Goal: Task Accomplishment & Management: Use online tool/utility

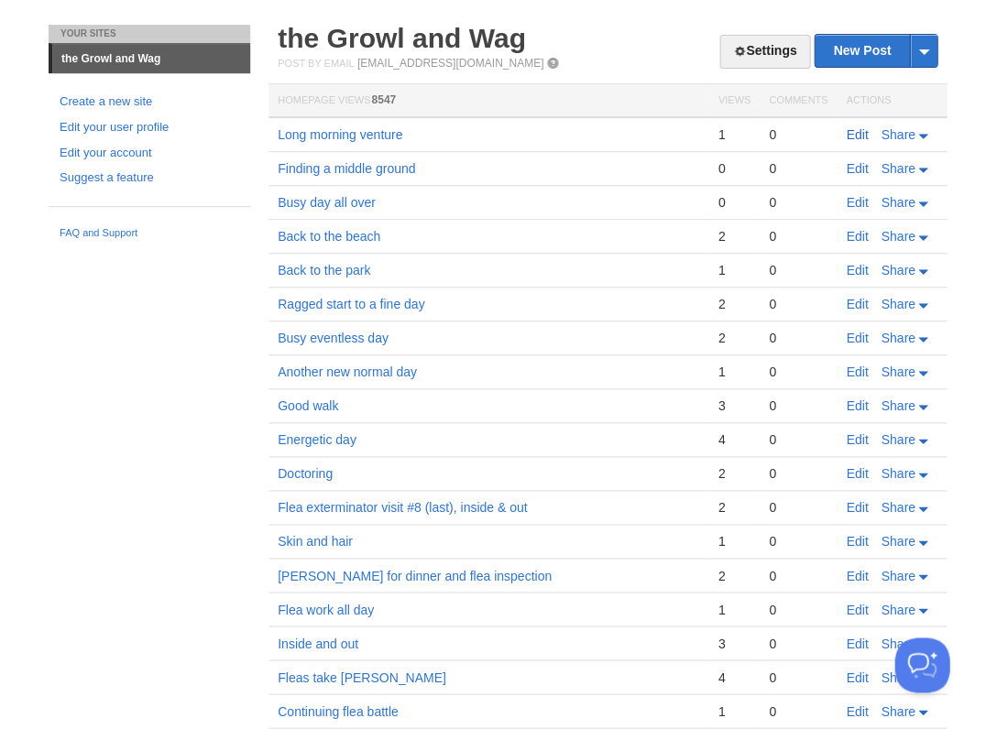
click at [855, 131] on link "Edit" at bounding box center [857, 134] width 22 height 15
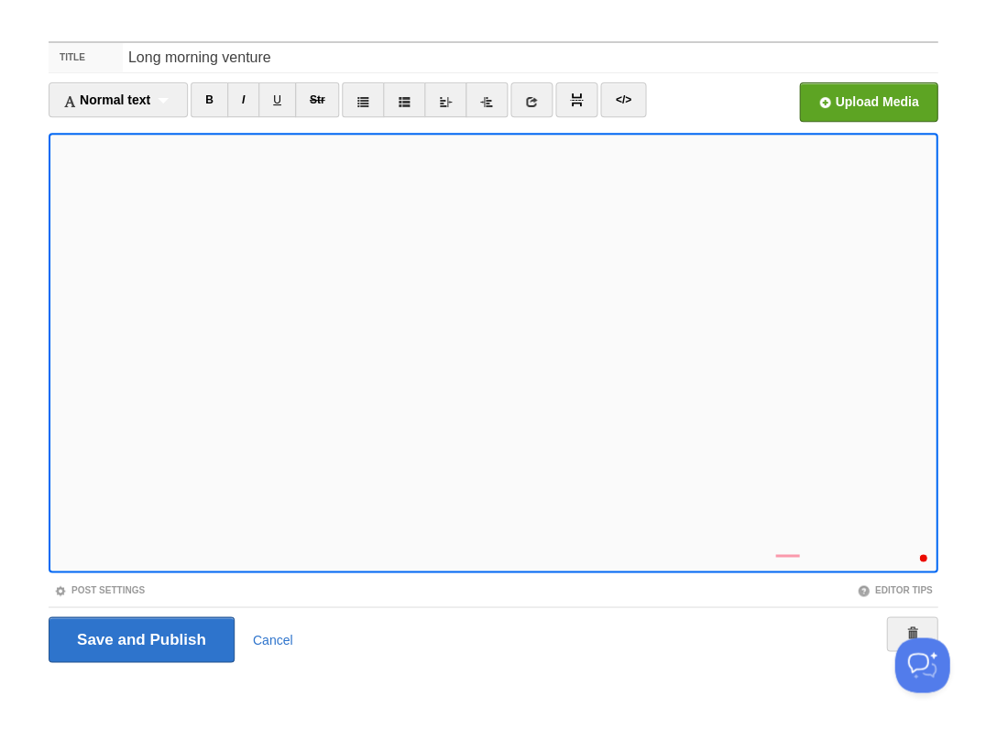
scroll to position [553, 0]
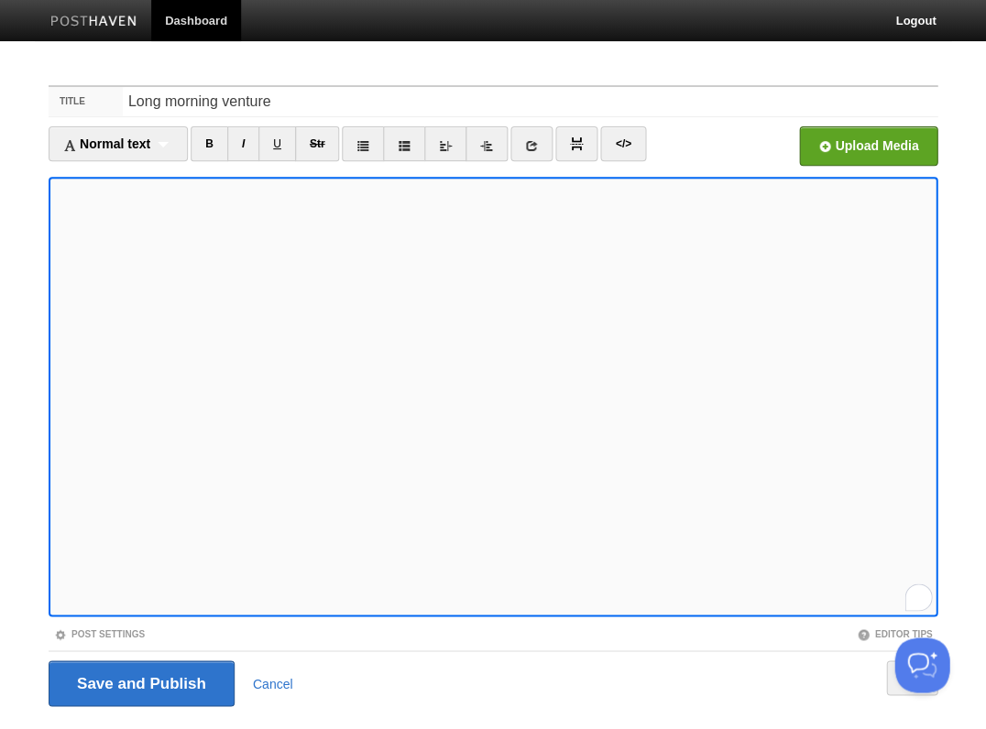
scroll to position [503, 0]
click at [139, 682] on input "Save and Publish" at bounding box center [142, 684] width 186 height 46
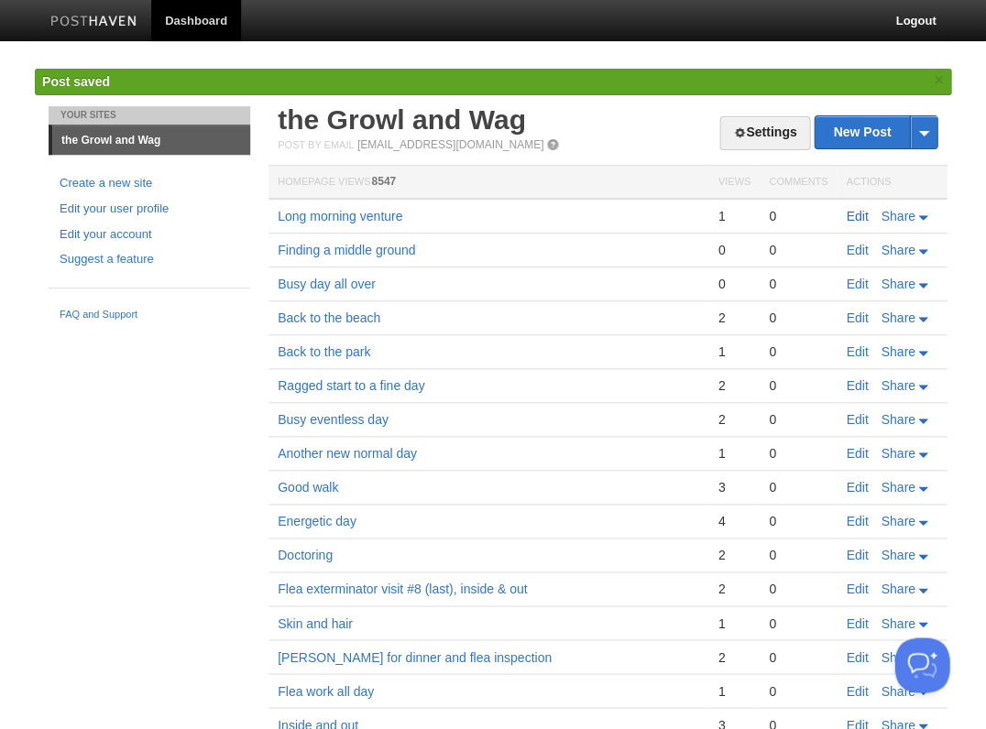
click at [851, 209] on link "Edit" at bounding box center [857, 216] width 22 height 15
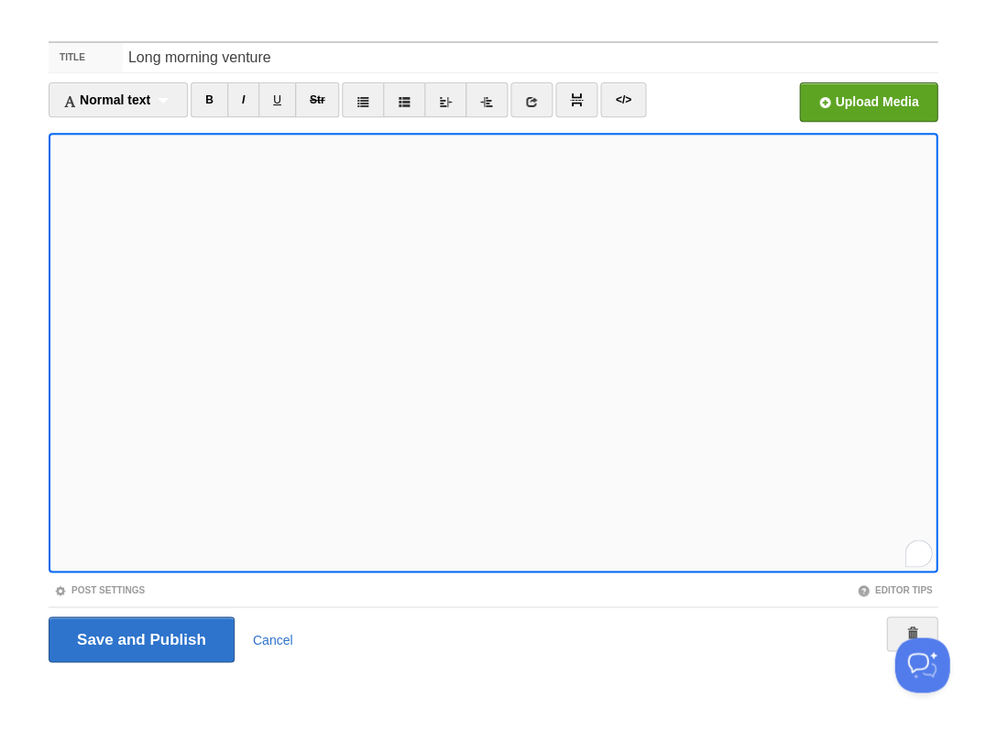
scroll to position [623, 0]
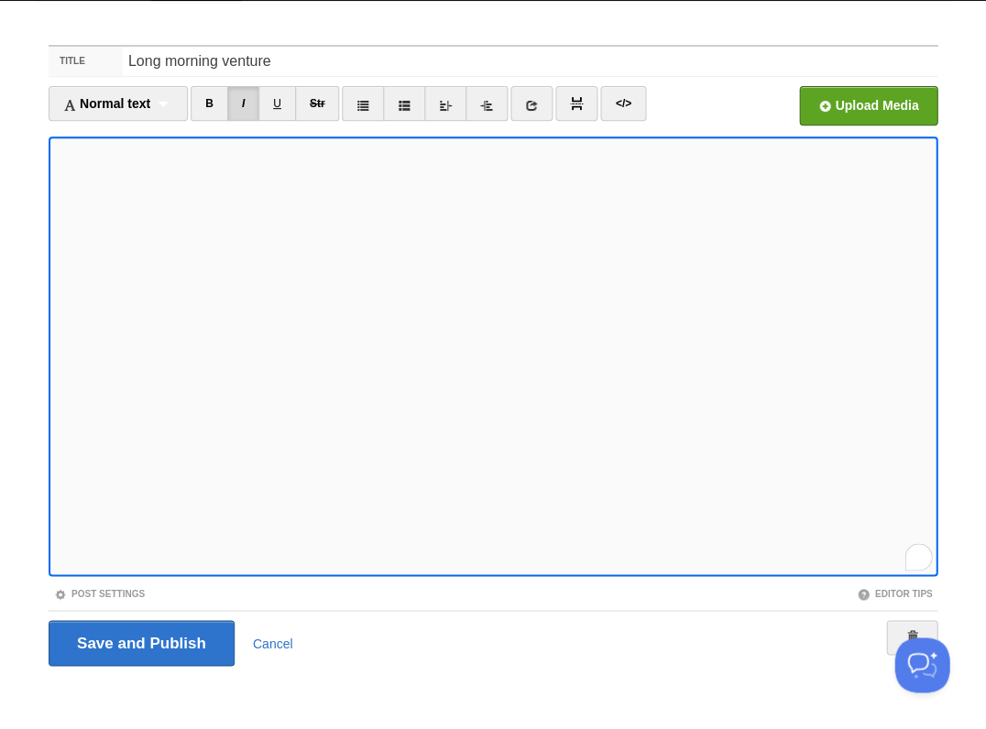
scroll to position [685, 0]
click at [139, 641] on input "Save and Publish" at bounding box center [142, 643] width 186 height 46
